Goal: Task Accomplishment & Management: Manage account settings

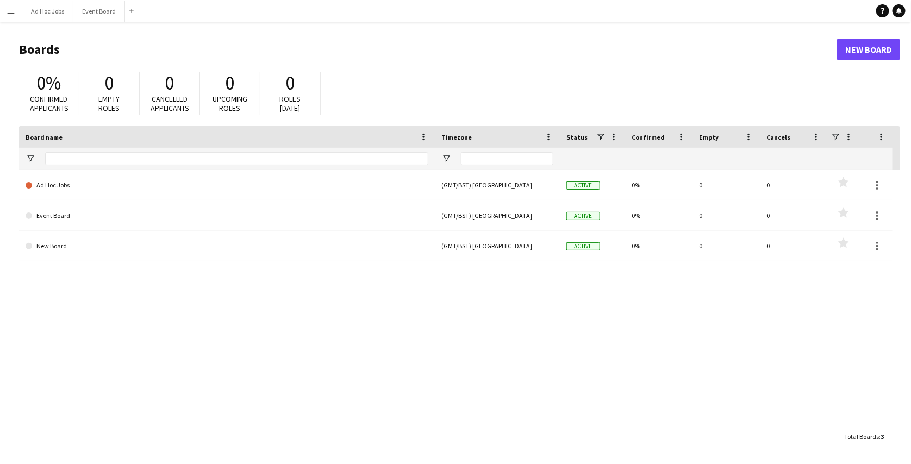
click at [1, 8] on button "Menu" at bounding box center [11, 11] width 22 height 22
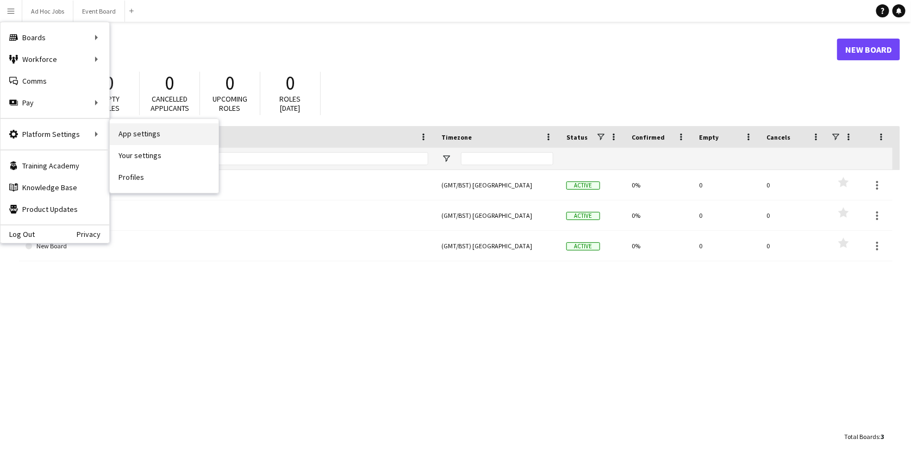
click at [131, 139] on link "App settings" at bounding box center [164, 134] width 109 height 22
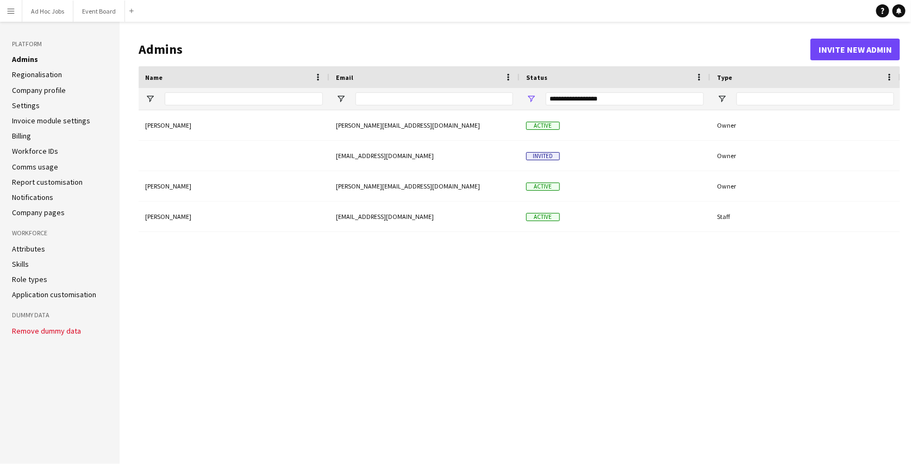
click at [43, 74] on link "Regionalisation" at bounding box center [37, 75] width 50 height 10
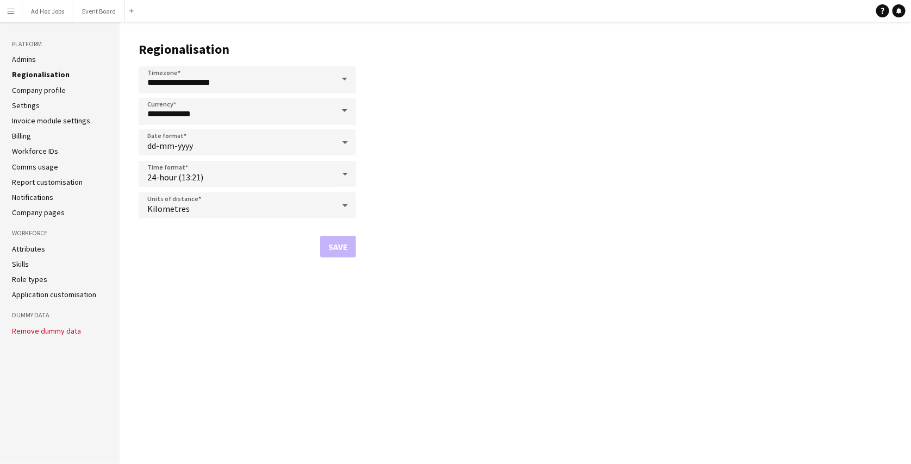
click at [33, 103] on link "Settings" at bounding box center [26, 106] width 28 height 10
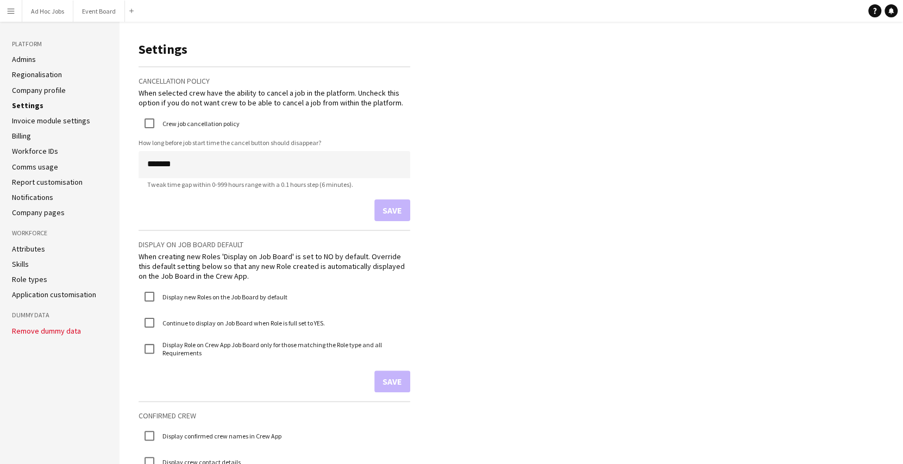
click at [11, 12] on app-icon "Menu" at bounding box center [11, 11] width 9 height 9
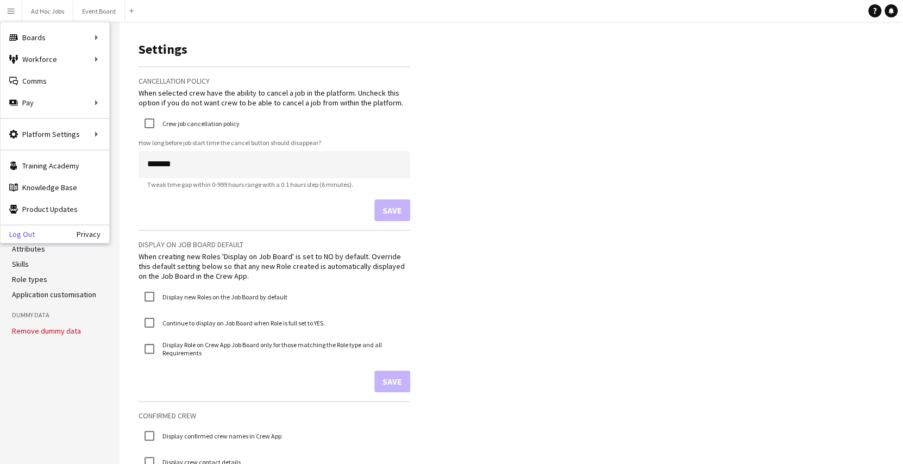
click at [15, 231] on link "Log Out" at bounding box center [18, 234] width 34 height 9
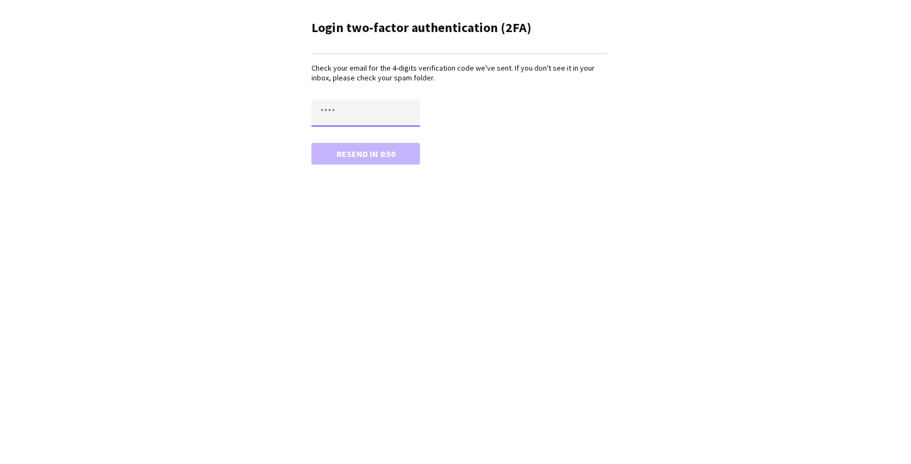
click at [347, 108] on input "text" at bounding box center [365, 112] width 109 height 27
type input "****"
click at [311, 143] on button "Confirm" at bounding box center [365, 154] width 109 height 22
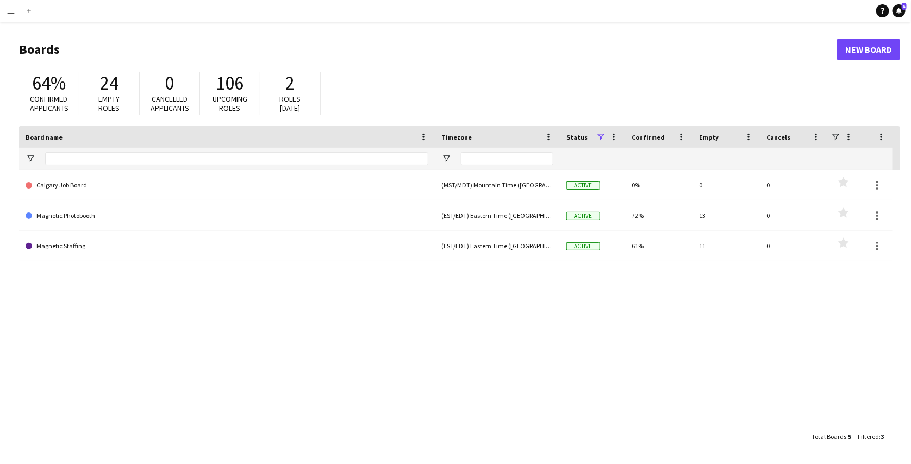
click at [13, 9] on app-icon "Menu" at bounding box center [11, 11] width 9 height 9
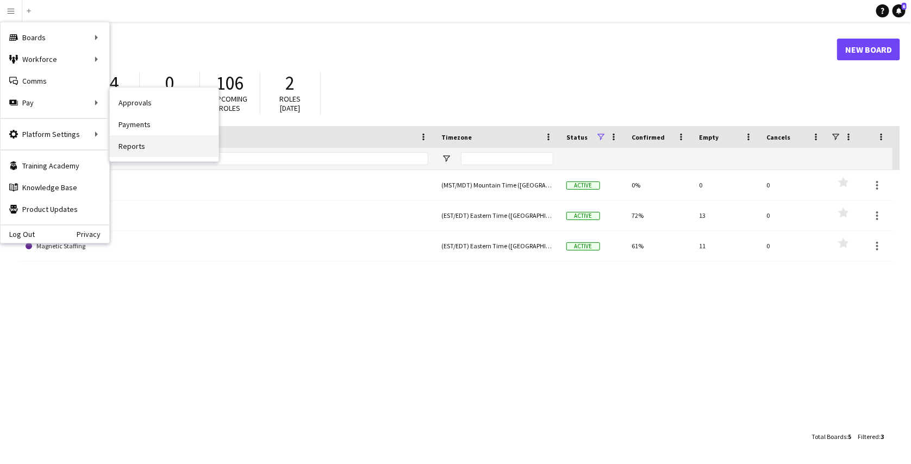
click at [142, 136] on link "Reports" at bounding box center [164, 146] width 109 height 22
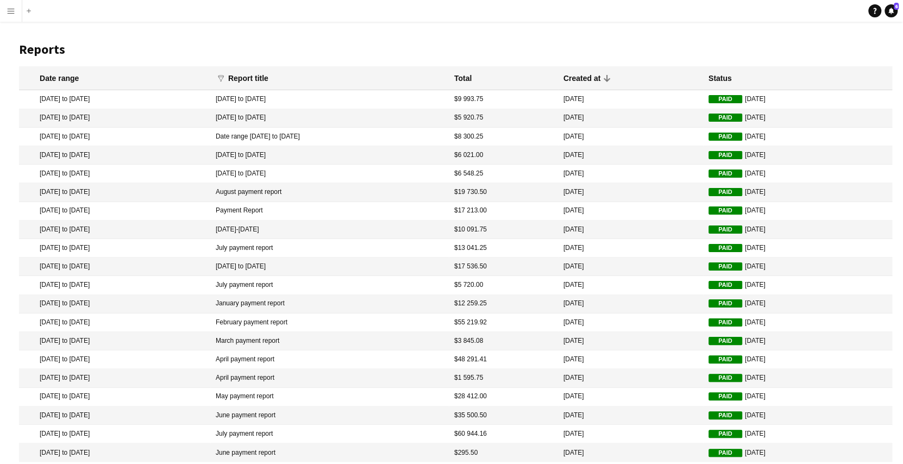
click at [558, 103] on mat-cell "$9 993.75" at bounding box center [503, 99] width 109 height 18
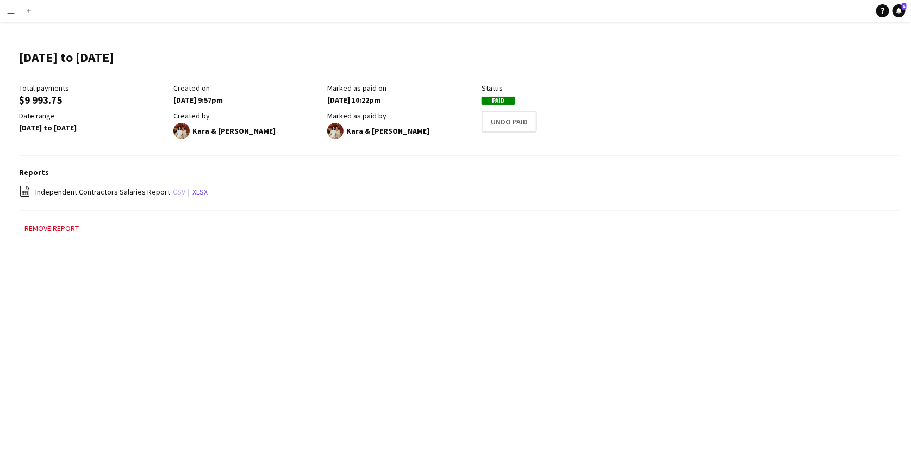
click at [174, 188] on link "csv" at bounding box center [179, 192] width 13 height 10
drag, startPoint x: 21, startPoint y: 53, endPoint x: 158, endPoint y: 58, distance: 137.0
click at [114, 58] on h1 "2 Sep 2025 to 8 Sep 2025" at bounding box center [66, 57] width 95 height 16
copy h1 "2 Sep 2025 to 8 Sep 2025"
click at [294, 313] on div "Menu Boards Boards Boards All jobs Status Workforce Workforce My Workforce Recr…" at bounding box center [455, 232] width 911 height 464
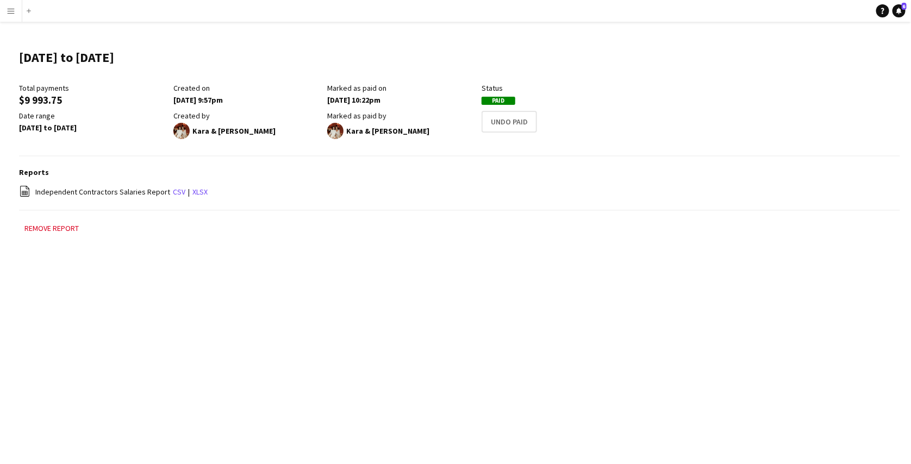
click at [13, 11] on app-icon "Menu" at bounding box center [11, 11] width 9 height 9
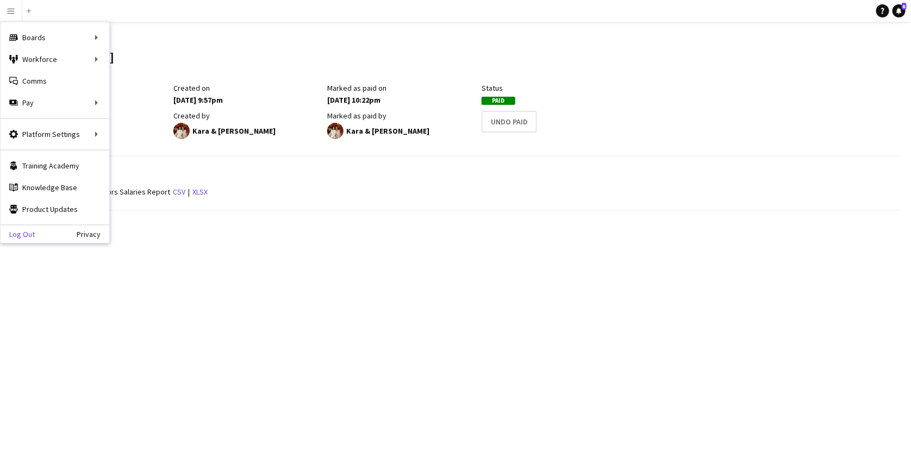
click at [22, 236] on link "Log Out" at bounding box center [18, 234] width 34 height 9
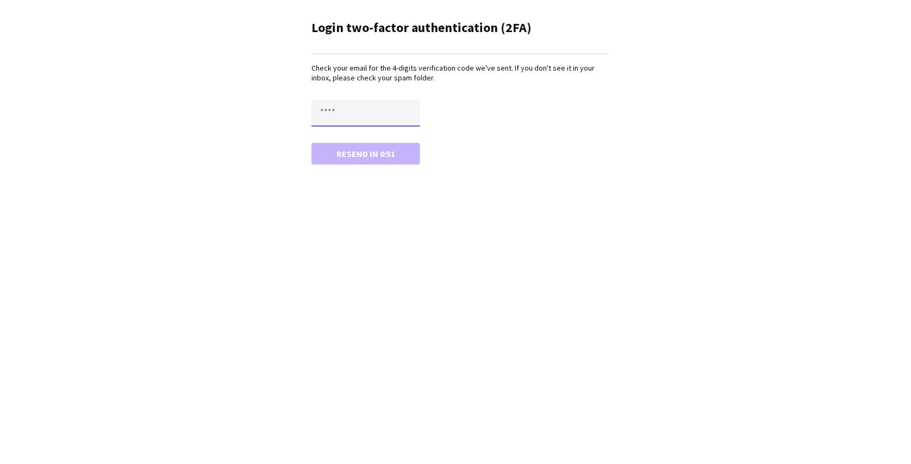
click at [342, 113] on input "text" at bounding box center [365, 112] width 109 height 27
click at [311, 143] on button "Confirm" at bounding box center [365, 154] width 109 height 22
type input "****"
click at [311, 143] on button "Confirm" at bounding box center [365, 154] width 109 height 22
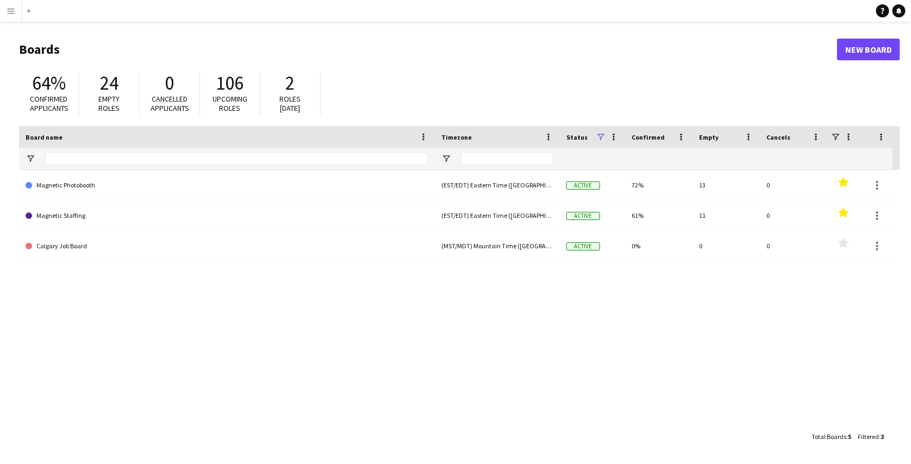
click at [10, 13] on app-icon "Menu" at bounding box center [11, 11] width 9 height 9
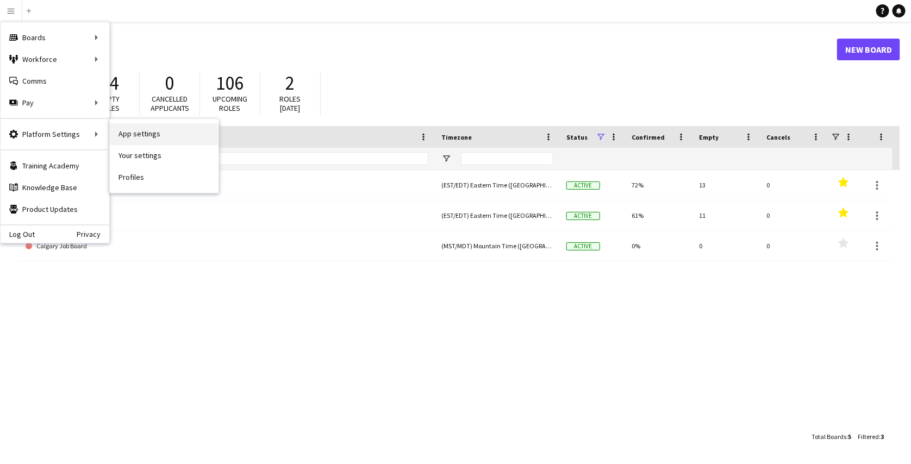
click at [127, 128] on link "App settings" at bounding box center [164, 134] width 109 height 22
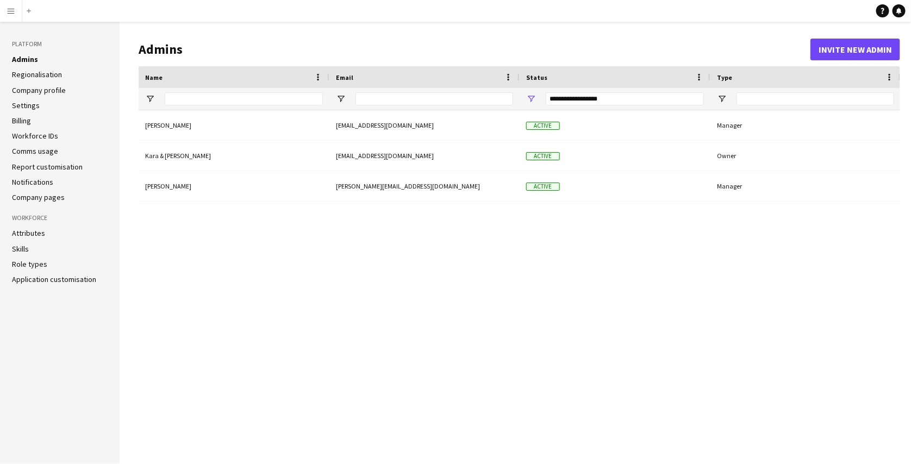
click at [38, 104] on li "Settings" at bounding box center [60, 106] width 96 height 10
click at [27, 104] on link "Settings" at bounding box center [26, 106] width 28 height 10
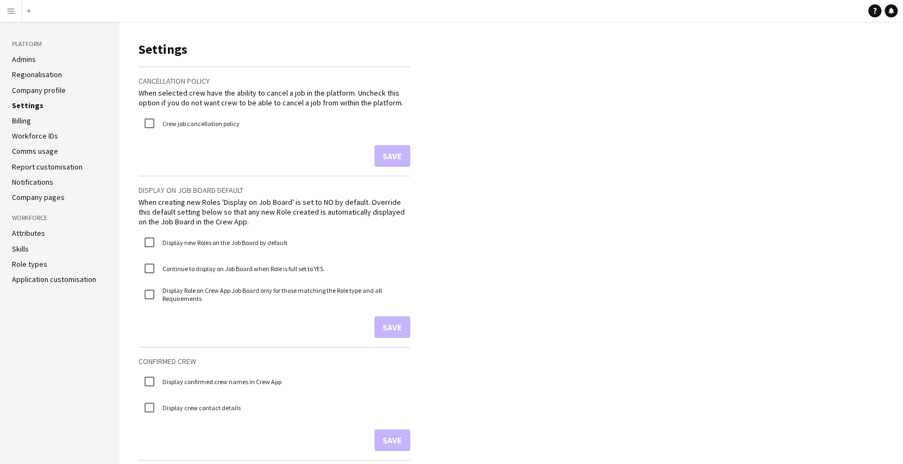
click at [32, 58] on link "Admins" at bounding box center [24, 59] width 24 height 10
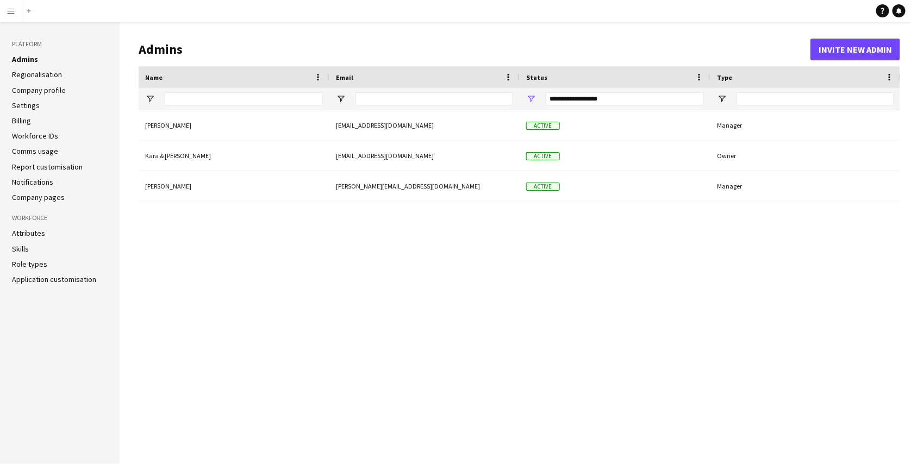
click at [35, 71] on link "Regionalisation" at bounding box center [37, 75] width 50 height 10
